Goal: Task Accomplishment & Management: Manage account settings

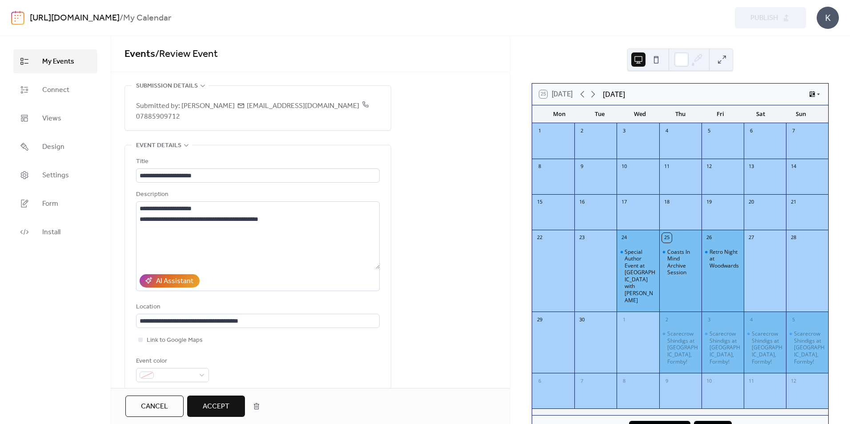
click at [223, 405] on span "Accept" at bounding box center [216, 407] width 27 height 11
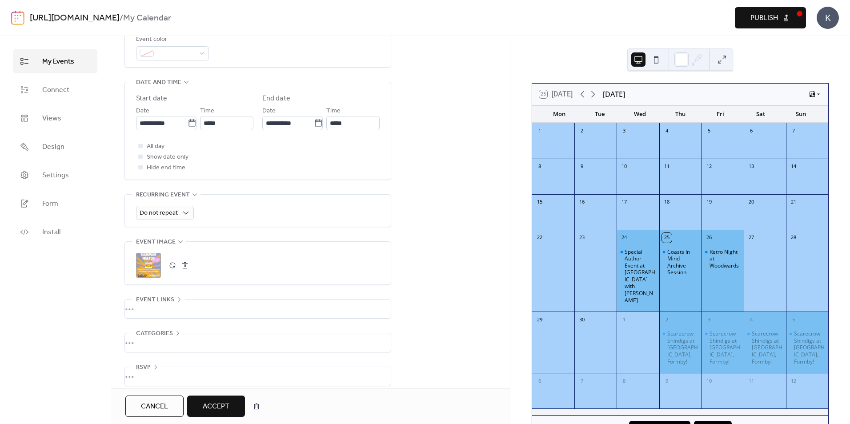
scroll to position [222, 0]
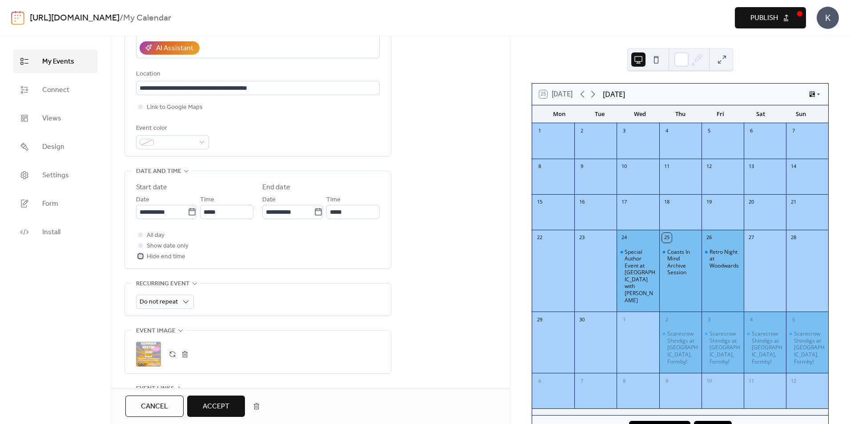
click at [141, 255] on div at bounding box center [140, 256] width 4 height 4
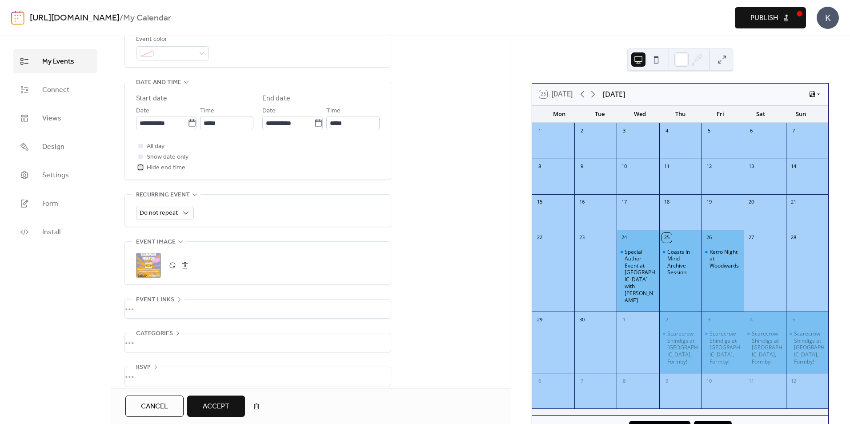
scroll to position [321, 0]
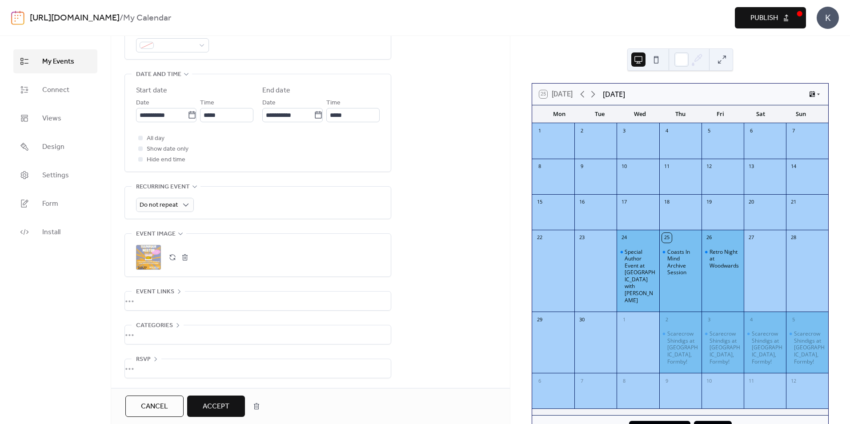
click at [218, 406] on span "Accept" at bounding box center [216, 407] width 27 height 11
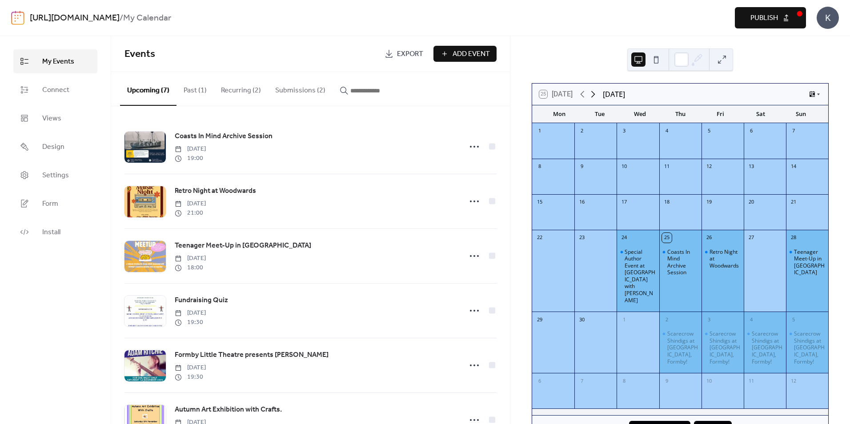
click at [597, 93] on icon at bounding box center [593, 94] width 11 height 11
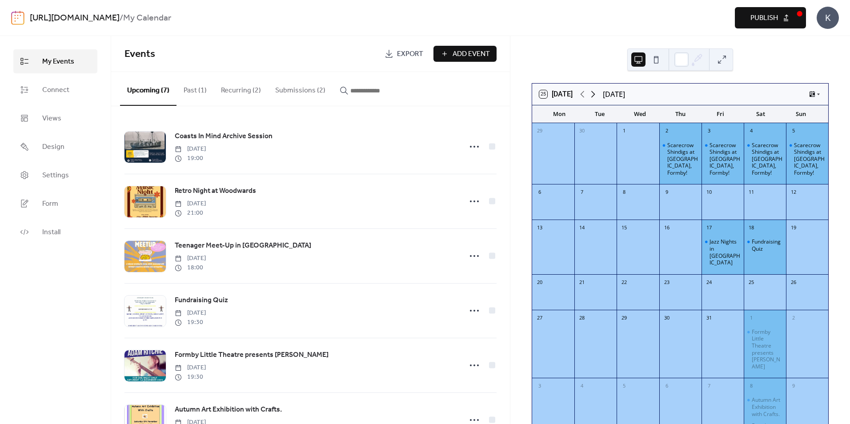
click at [597, 93] on icon at bounding box center [593, 94] width 11 height 11
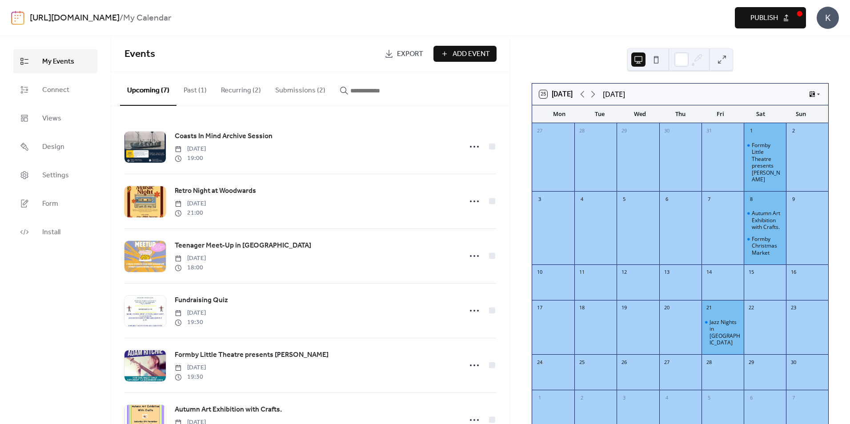
click at [759, 19] on span "Publish" at bounding box center [765, 18] width 28 height 11
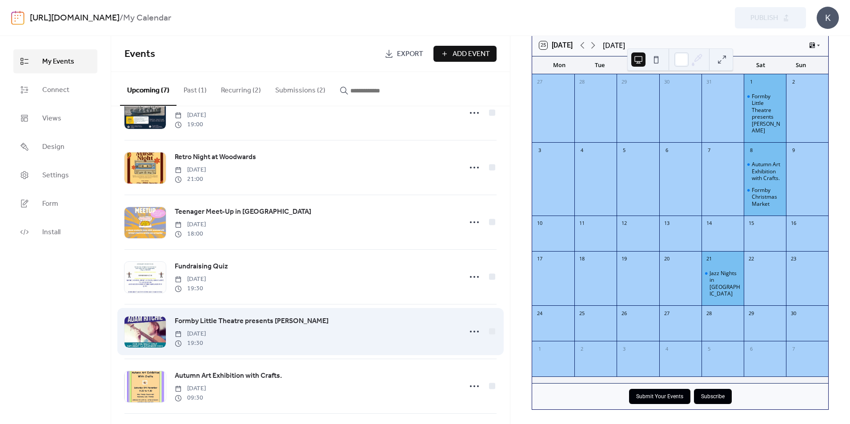
scroll to position [94, 0]
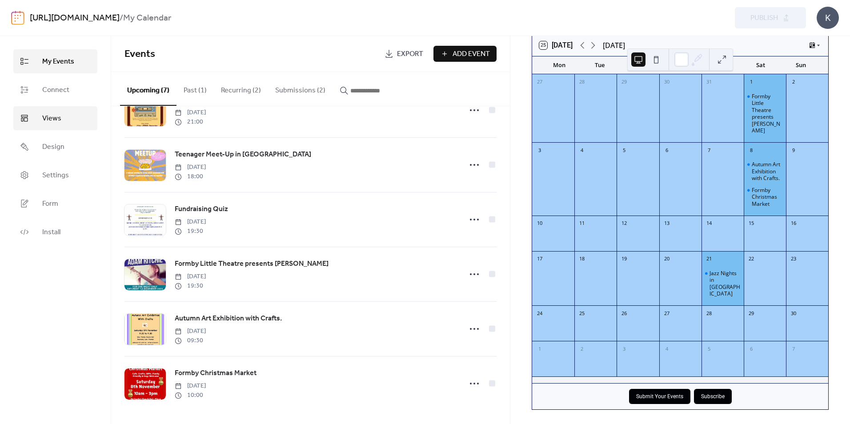
click at [52, 116] on span "Views" at bounding box center [51, 118] width 19 height 11
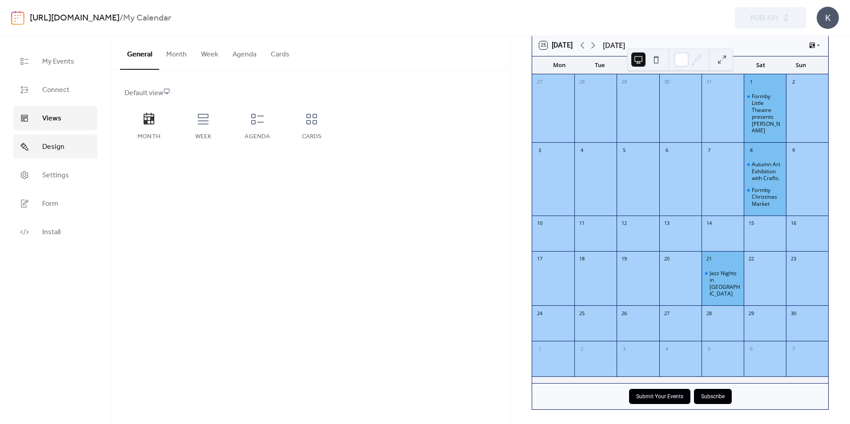
click at [54, 147] on span "Design" at bounding box center [53, 147] width 22 height 11
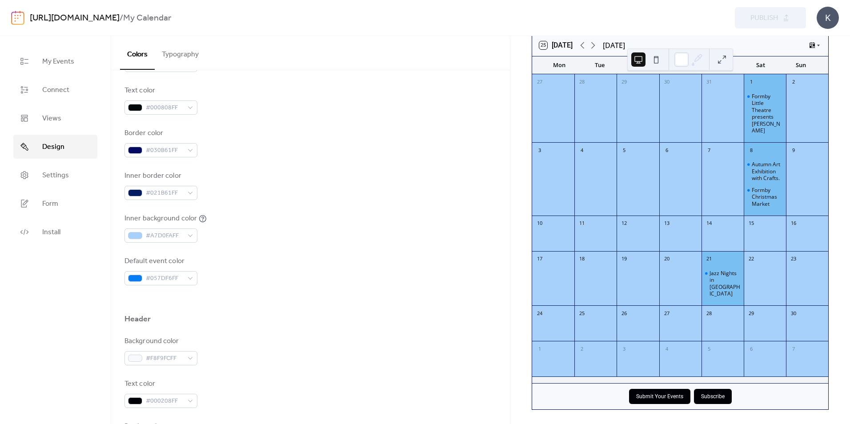
scroll to position [178, 0]
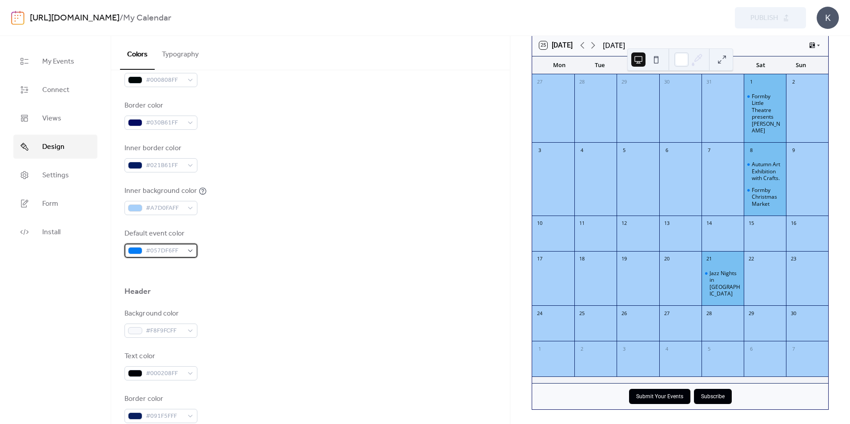
click at [191, 251] on div "#057DF6FF" at bounding box center [161, 251] width 73 height 14
click at [226, 238] on div "Default event color #057DF6FF" at bounding box center [311, 243] width 372 height 29
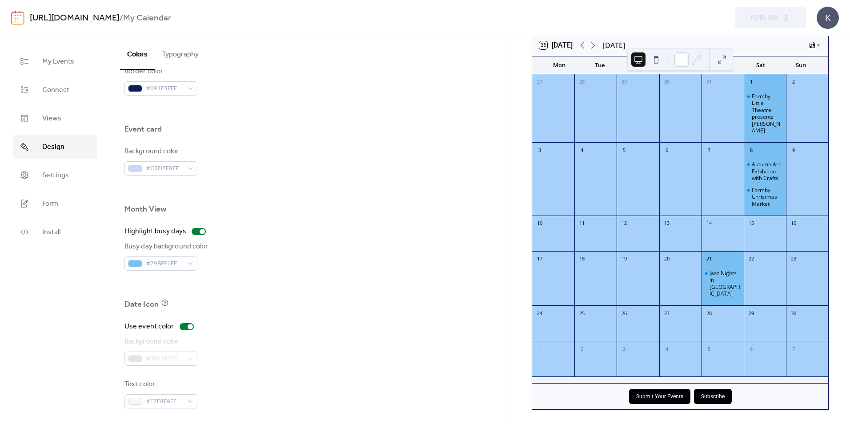
scroll to position [508, 0]
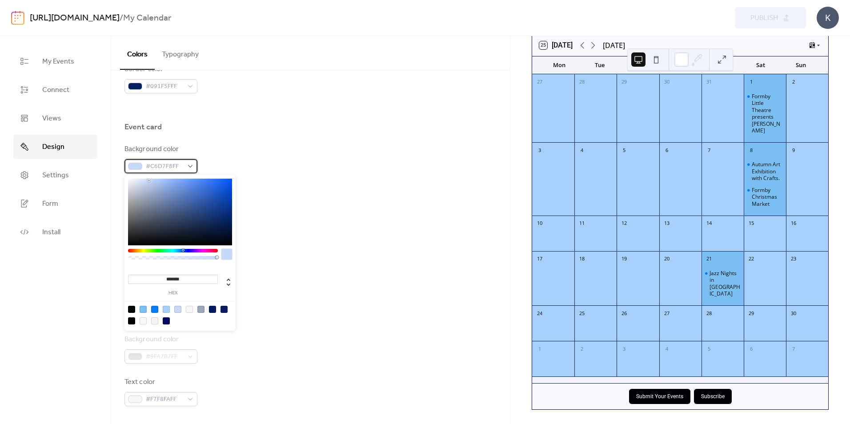
click at [193, 166] on div "#C6D7F8FF" at bounding box center [161, 166] width 73 height 14
click at [271, 168] on div "Background color #C6D7F8FF" at bounding box center [311, 158] width 372 height 29
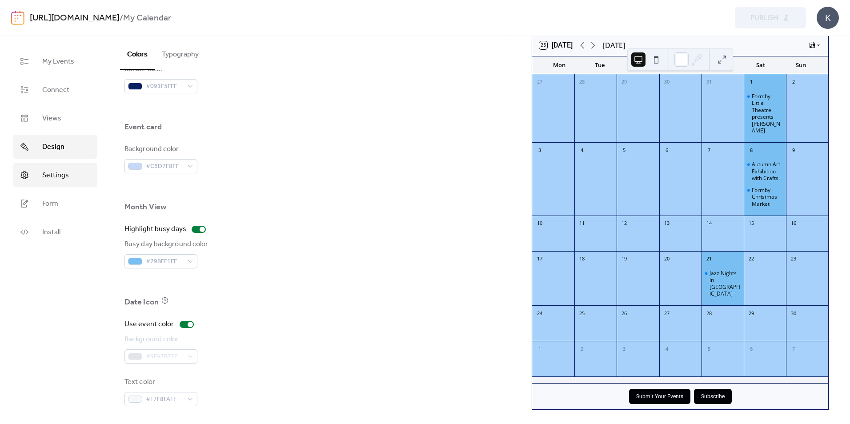
click at [71, 176] on link "Settings" at bounding box center [55, 175] width 84 height 24
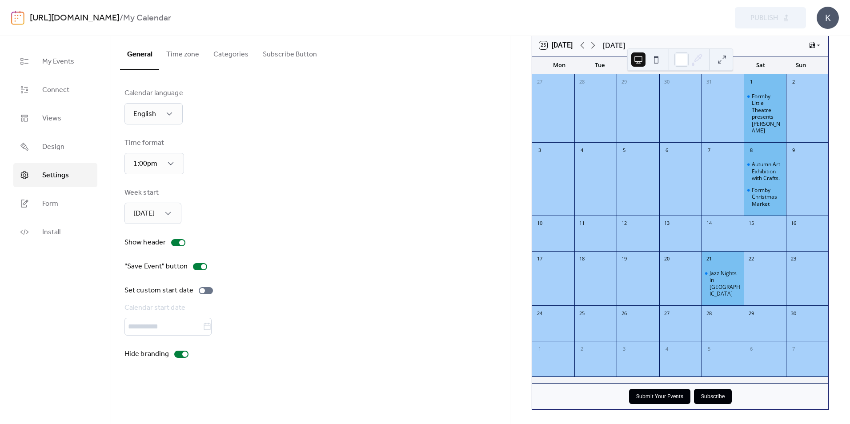
click at [229, 55] on button "Categories" at bounding box center [230, 52] width 49 height 33
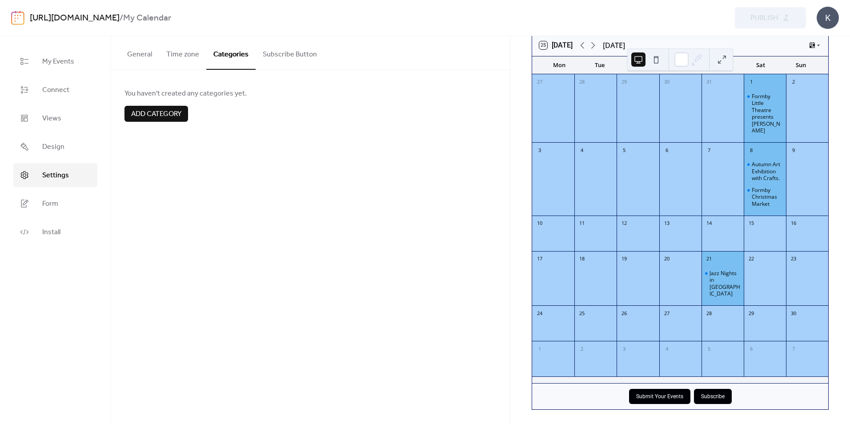
click at [175, 116] on span "Add category" at bounding box center [156, 114] width 50 height 11
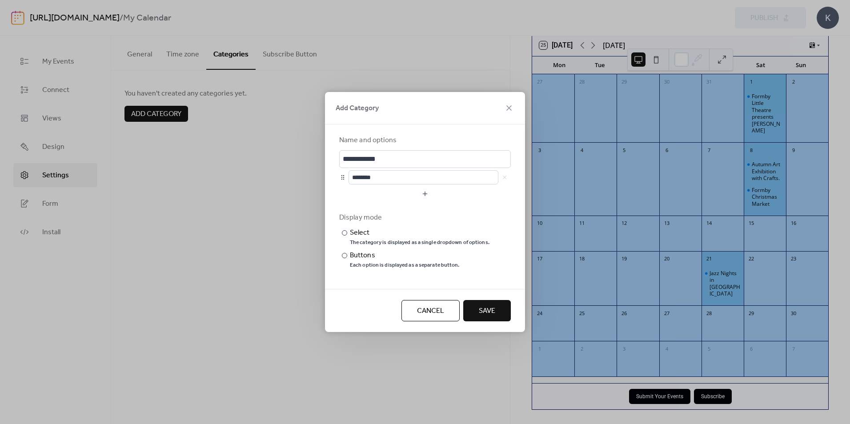
click at [427, 308] on span "Cancel" at bounding box center [430, 311] width 27 height 11
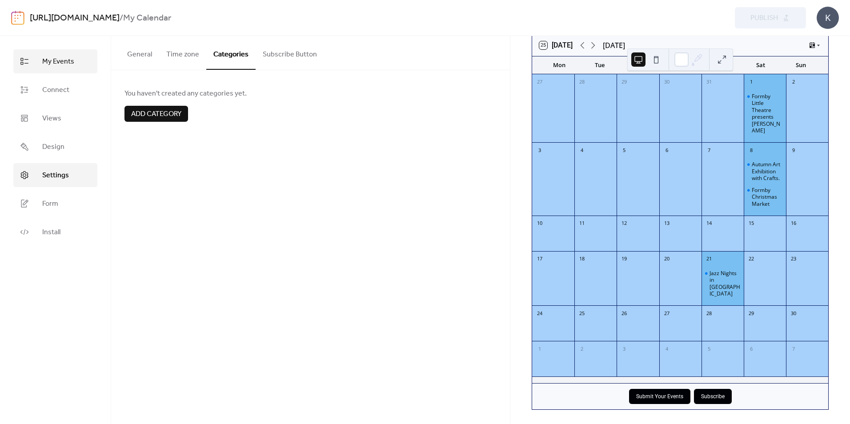
click at [59, 59] on span "My Events" at bounding box center [58, 61] width 32 height 11
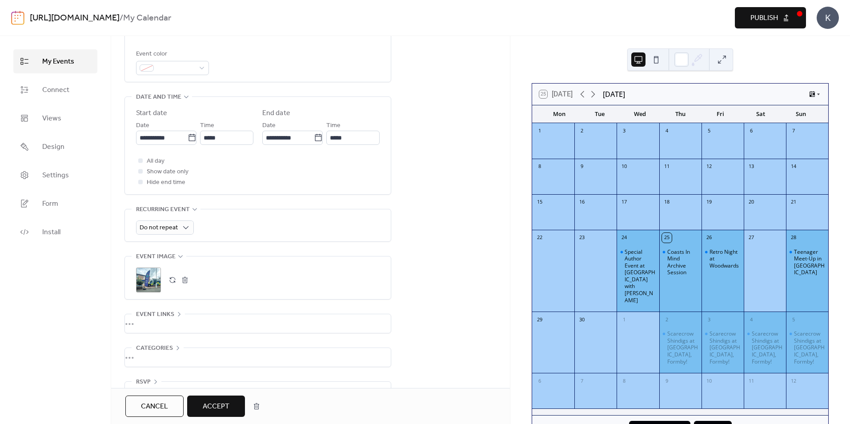
scroll to position [311, 0]
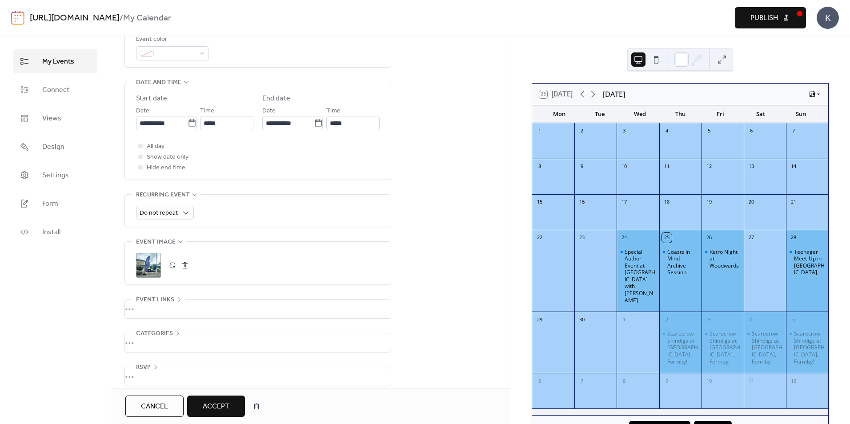
click at [216, 406] on span "Accept" at bounding box center [216, 407] width 27 height 11
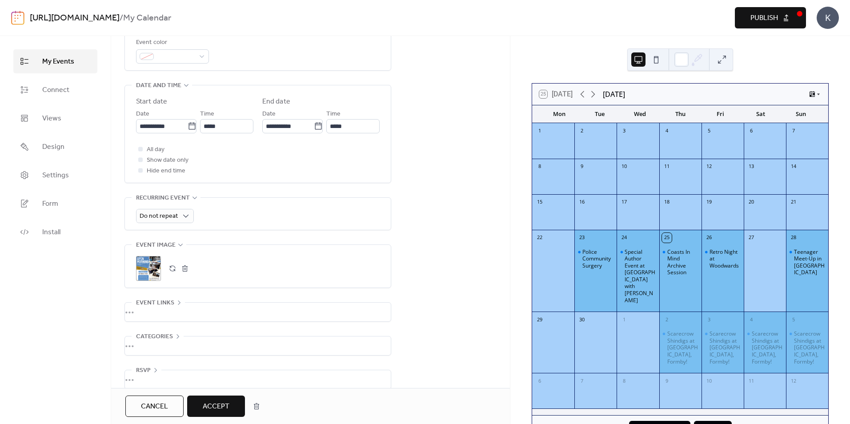
scroll to position [321, 0]
click at [215, 405] on span "Accept" at bounding box center [216, 407] width 27 height 11
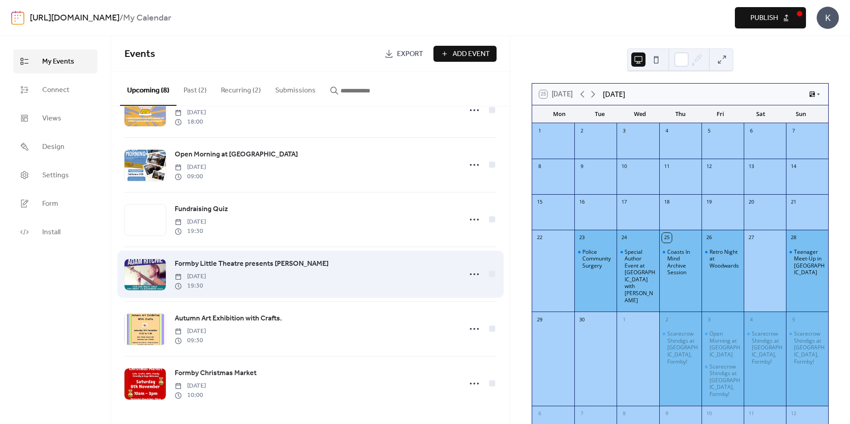
scroll to position [149, 0]
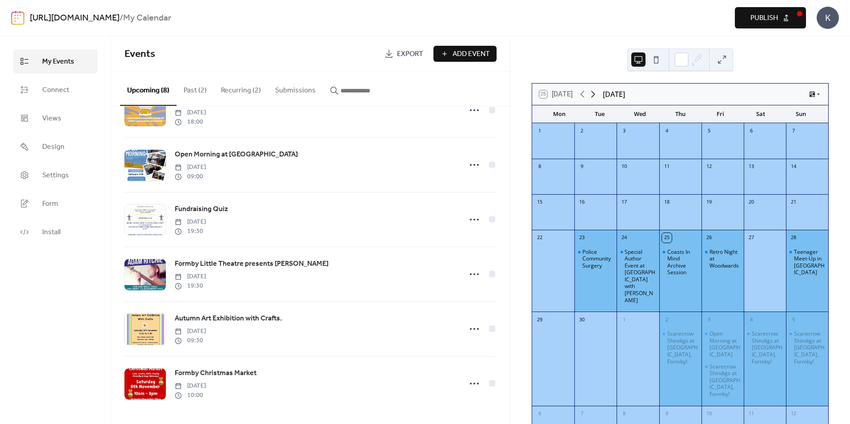
click at [596, 94] on icon at bounding box center [594, 94] width 4 height 7
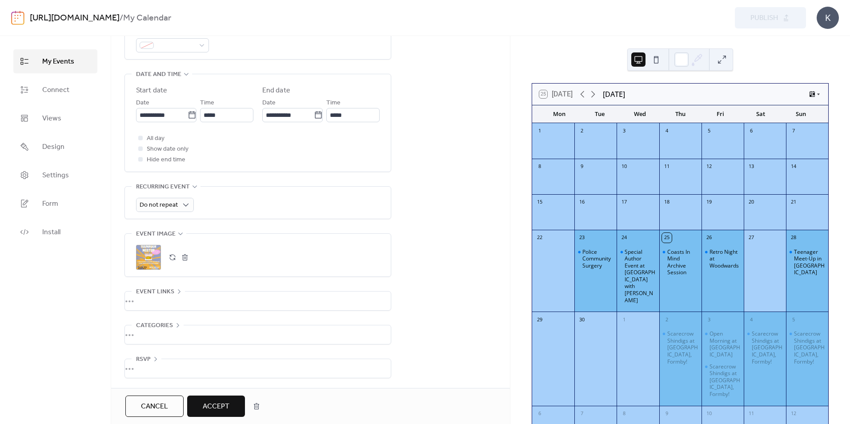
scroll to position [321, 0]
